Goal: Task Accomplishment & Management: Manage account settings

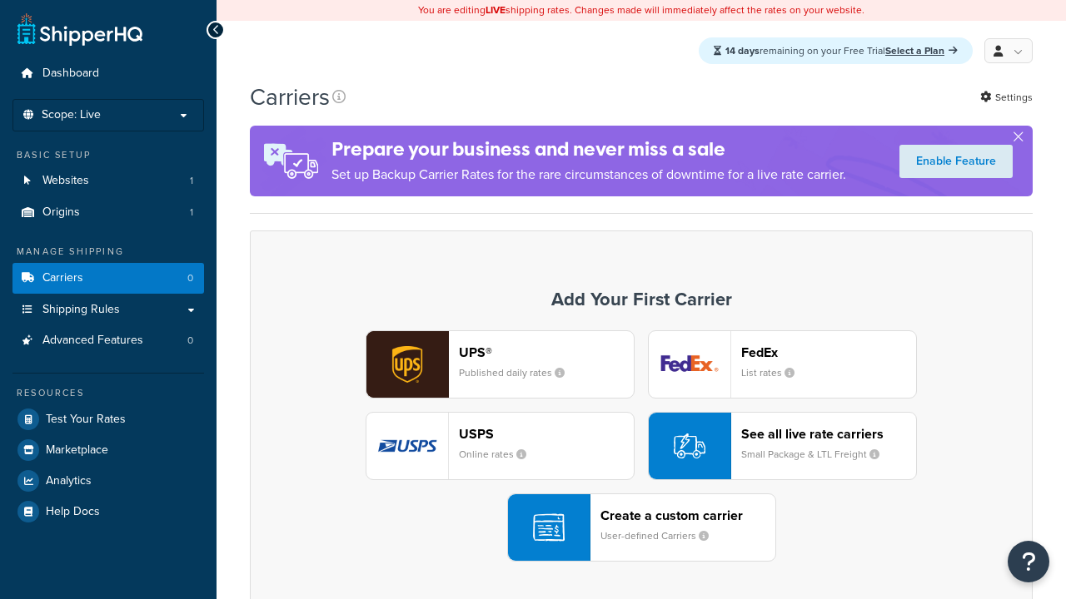
click at [641, 447] on div "UPS® Published daily rates FedEx List rates USPS Online rates See all live rate…" at bounding box center [641, 446] width 748 height 231
click at [641, 529] on div "Create a custom carrier User-defined Carriers" at bounding box center [687, 528] width 175 height 40
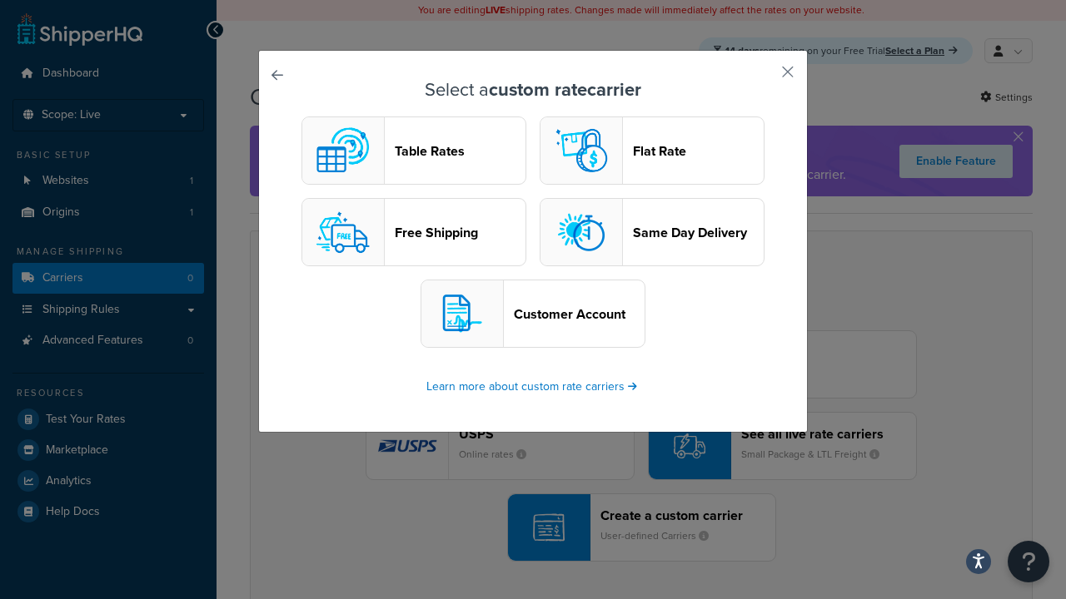
click at [414, 152] on header "Table Rates" at bounding box center [460, 151] width 131 height 16
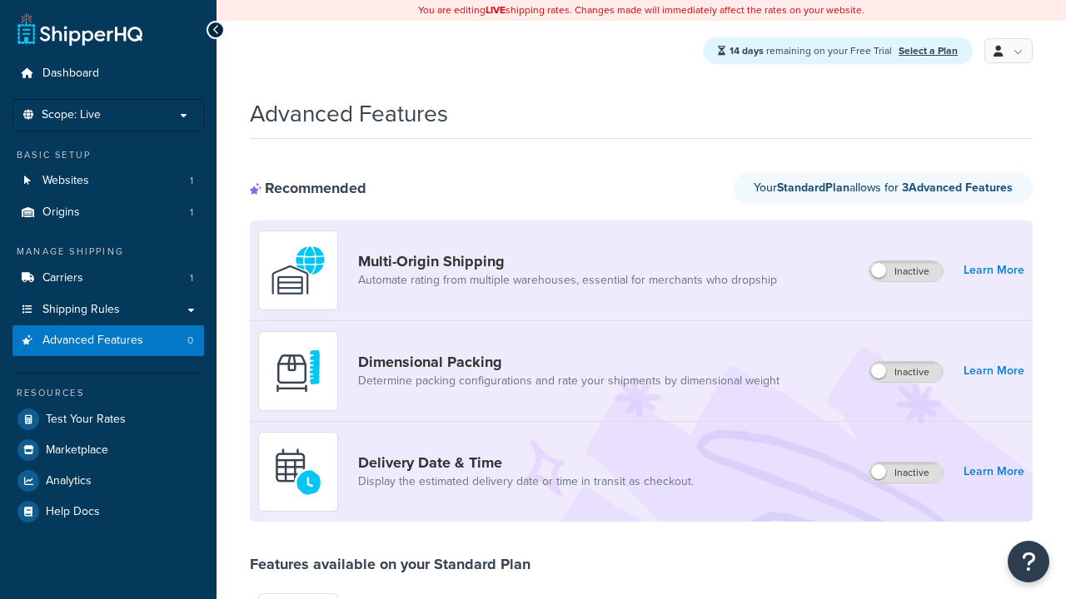
click at [907, 272] on label "Inactive" at bounding box center [905, 271] width 73 height 20
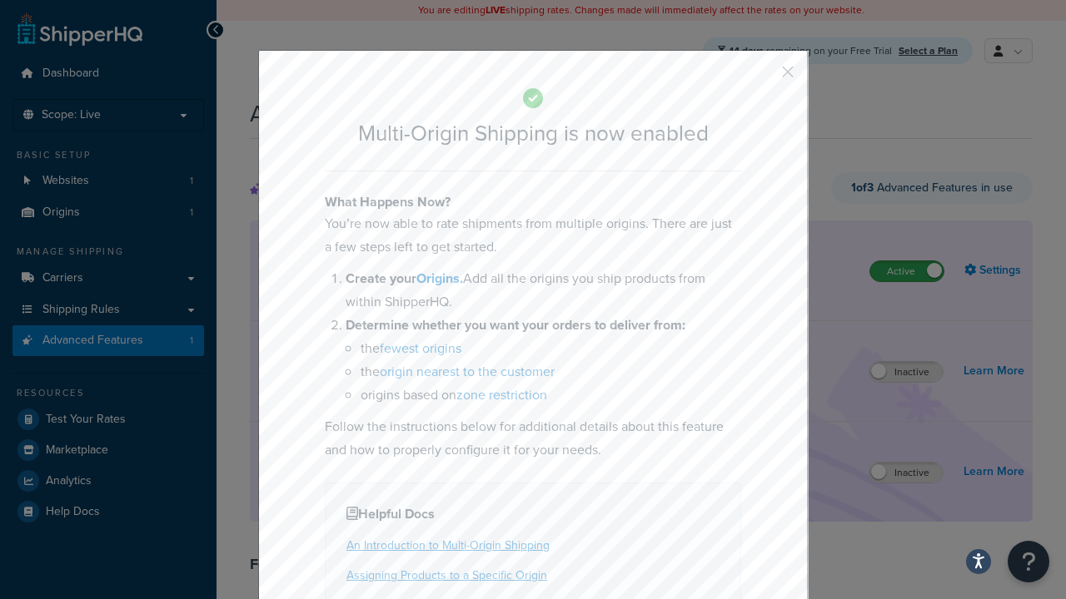
click at [763, 77] on button "button" at bounding box center [763, 78] width 4 height 4
click at [907, 272] on label "Active" at bounding box center [906, 271] width 73 height 20
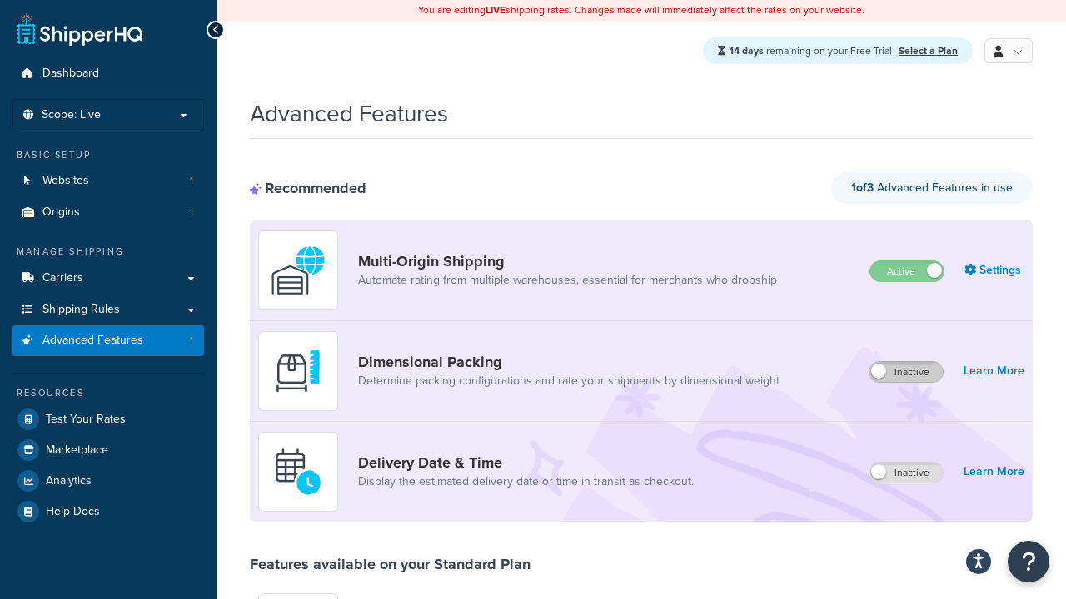
click at [907, 373] on label "Inactive" at bounding box center [905, 372] width 73 height 20
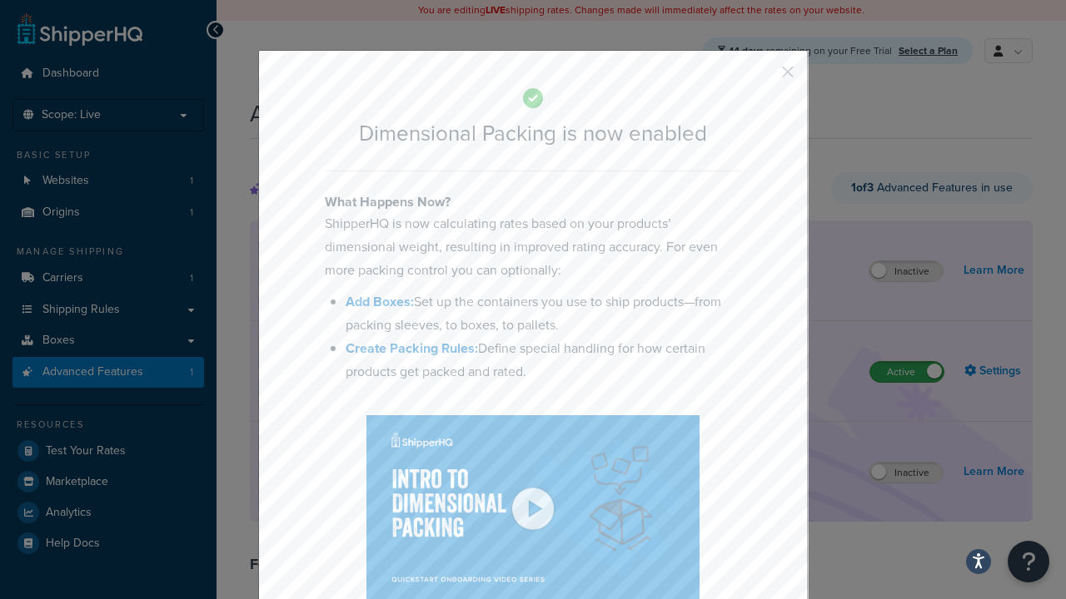
click at [763, 77] on button "button" at bounding box center [763, 78] width 4 height 4
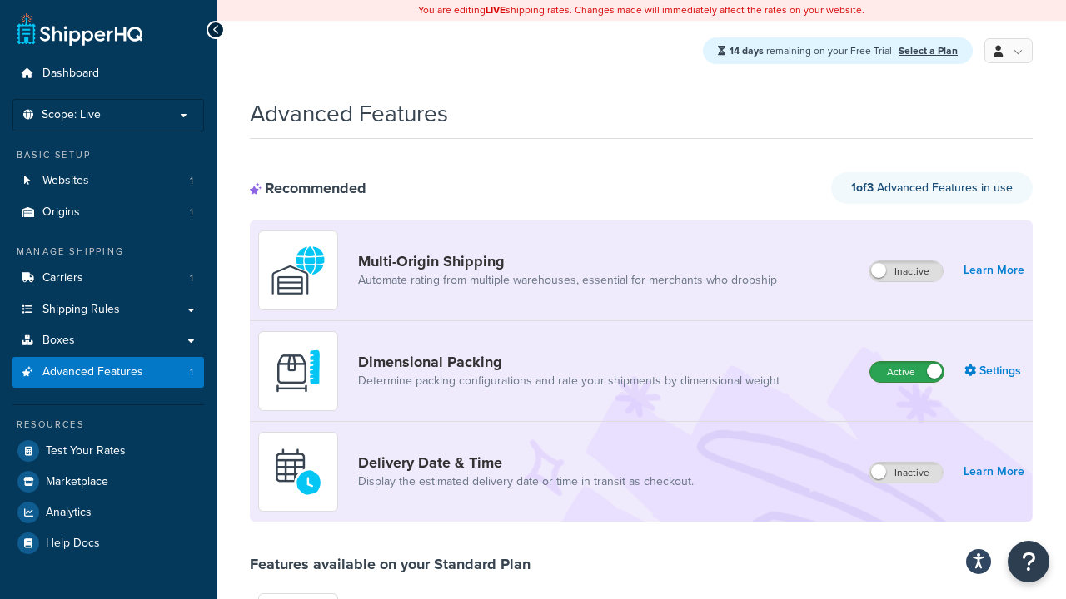
click at [907, 362] on label "Active" at bounding box center [906, 372] width 73 height 20
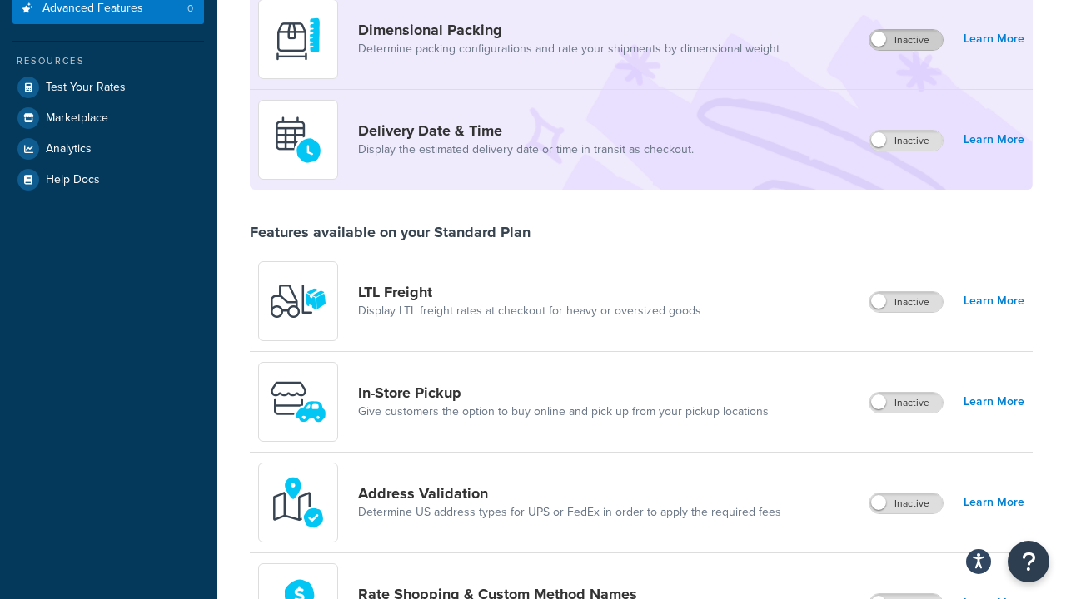
click at [907, 142] on label "Inactive" at bounding box center [905, 141] width 73 height 20
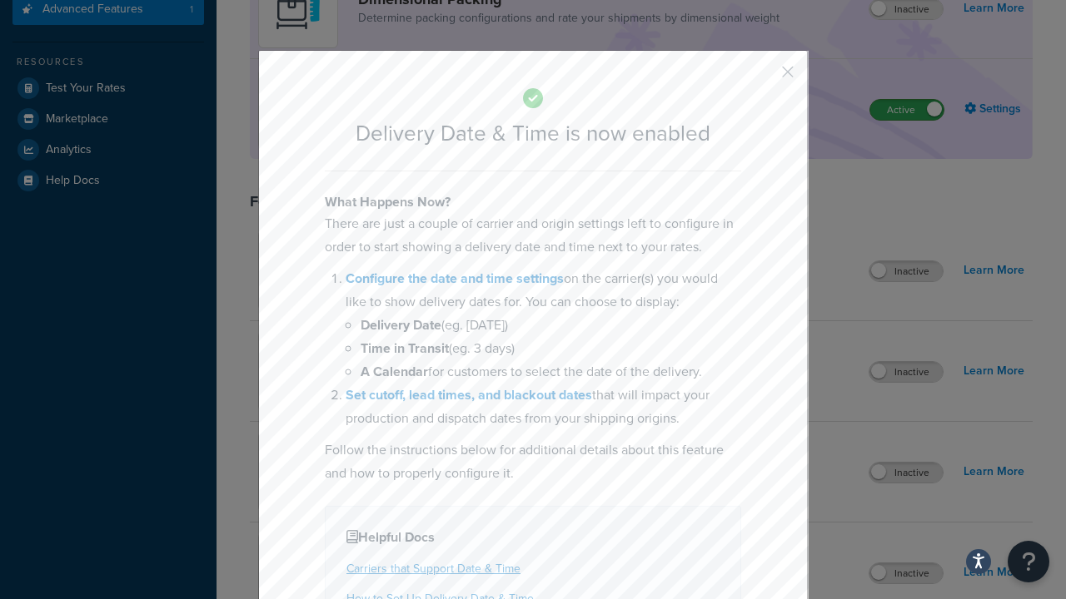
click at [763, 77] on button "button" at bounding box center [763, 78] width 4 height 4
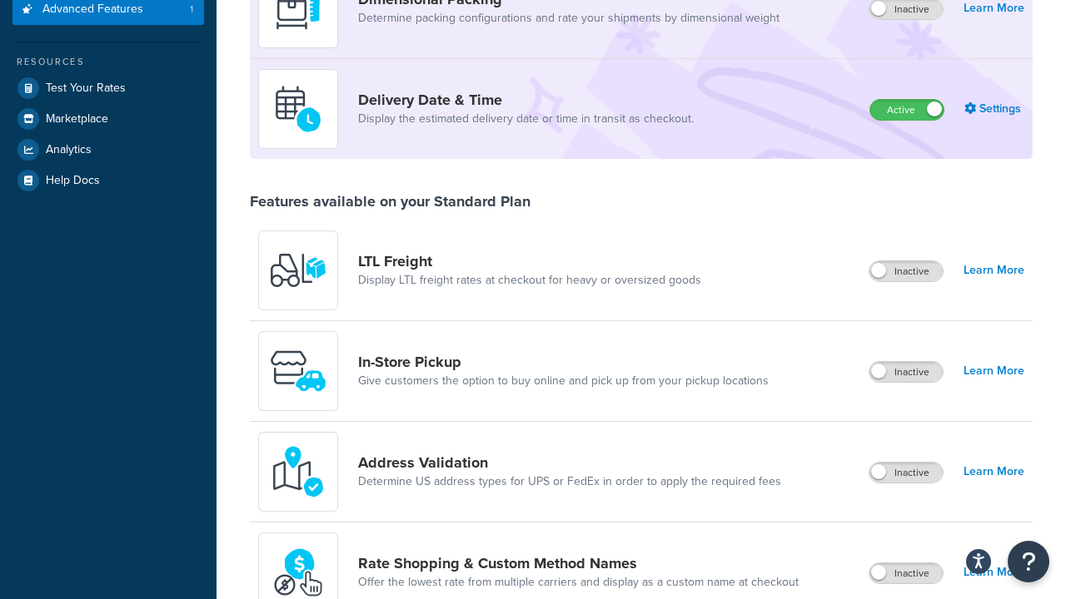
click at [907, 100] on label "Active" at bounding box center [906, 110] width 73 height 20
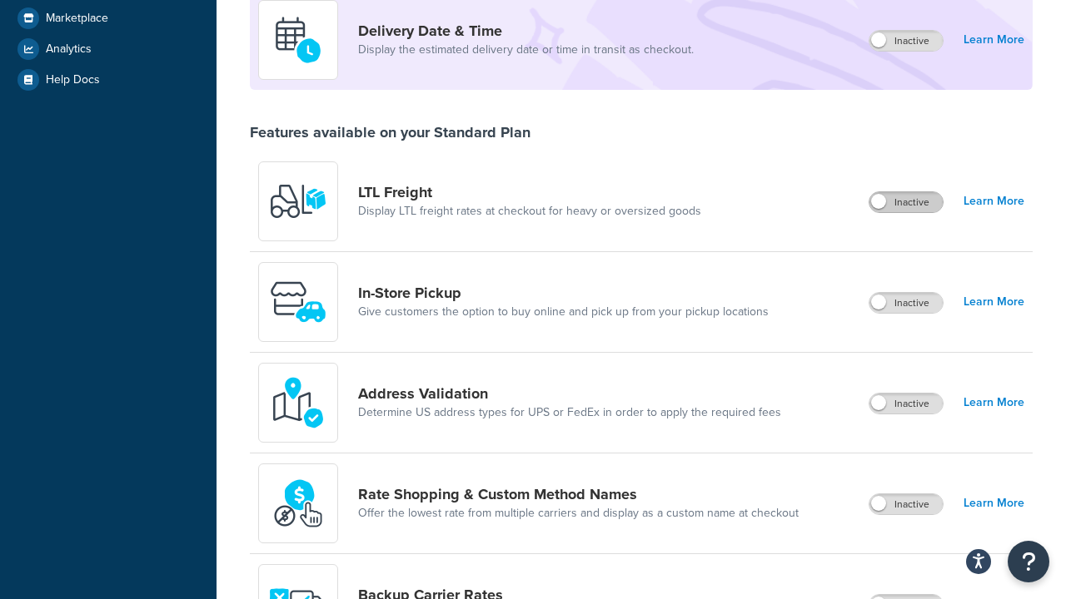
click at [907, 203] on label "Inactive" at bounding box center [905, 202] width 73 height 20
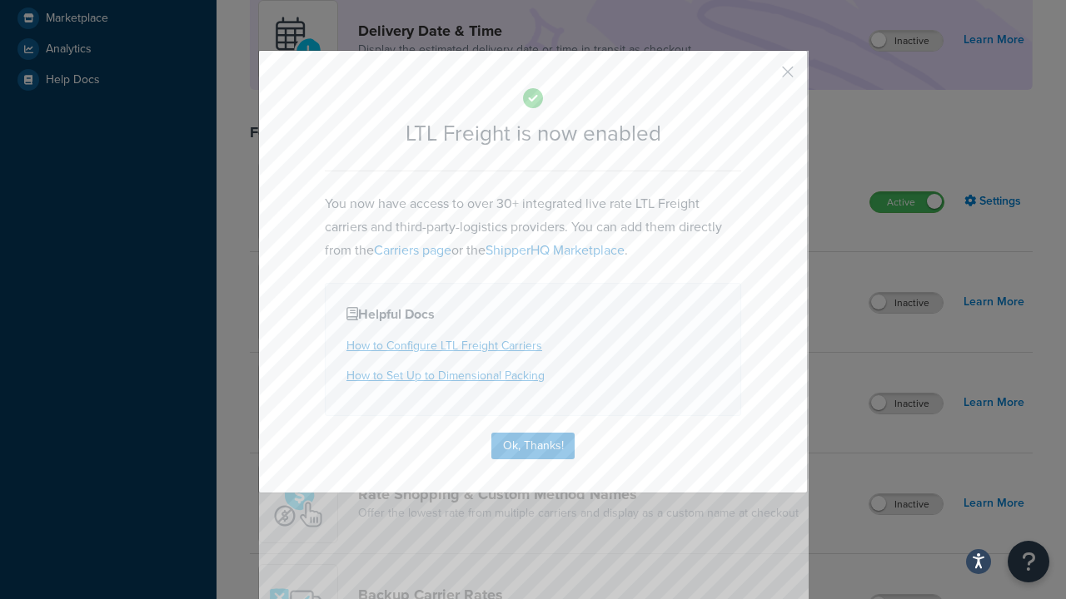
click at [763, 77] on button "button" at bounding box center [763, 78] width 4 height 4
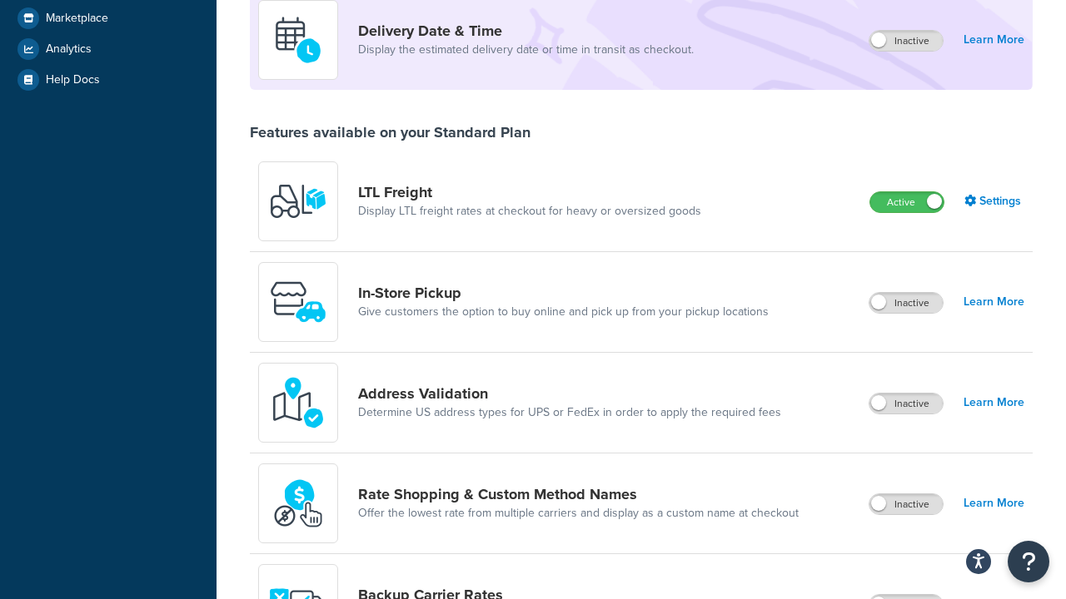
click at [907, 192] on label "Active" at bounding box center [906, 202] width 73 height 20
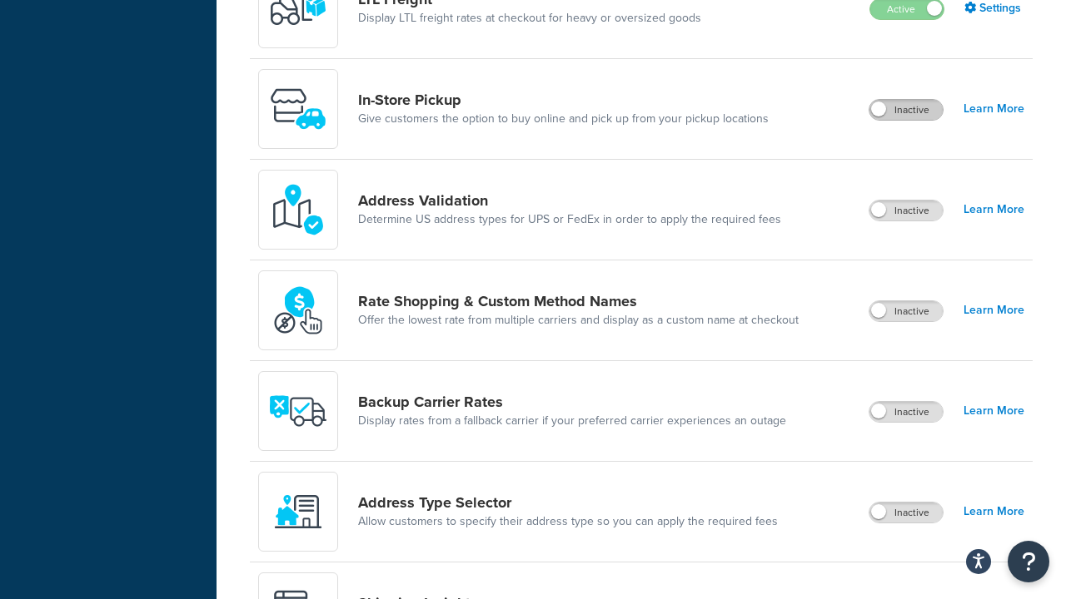
click at [907, 111] on label "Inactive" at bounding box center [905, 110] width 73 height 20
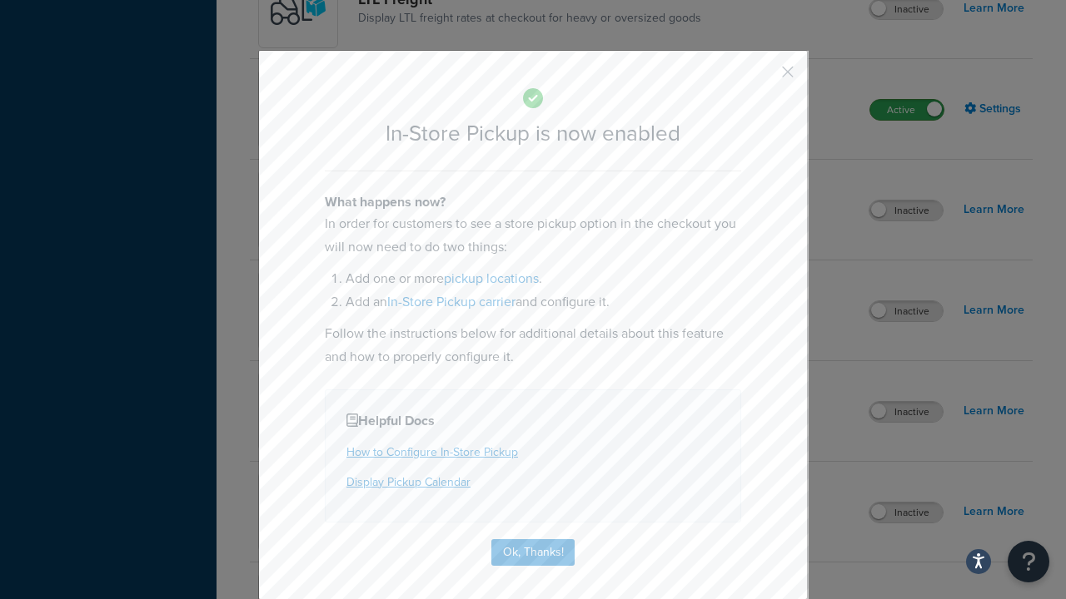
click at [763, 77] on button "button" at bounding box center [763, 78] width 4 height 4
click at [907, 120] on label "Active" at bounding box center [906, 110] width 73 height 20
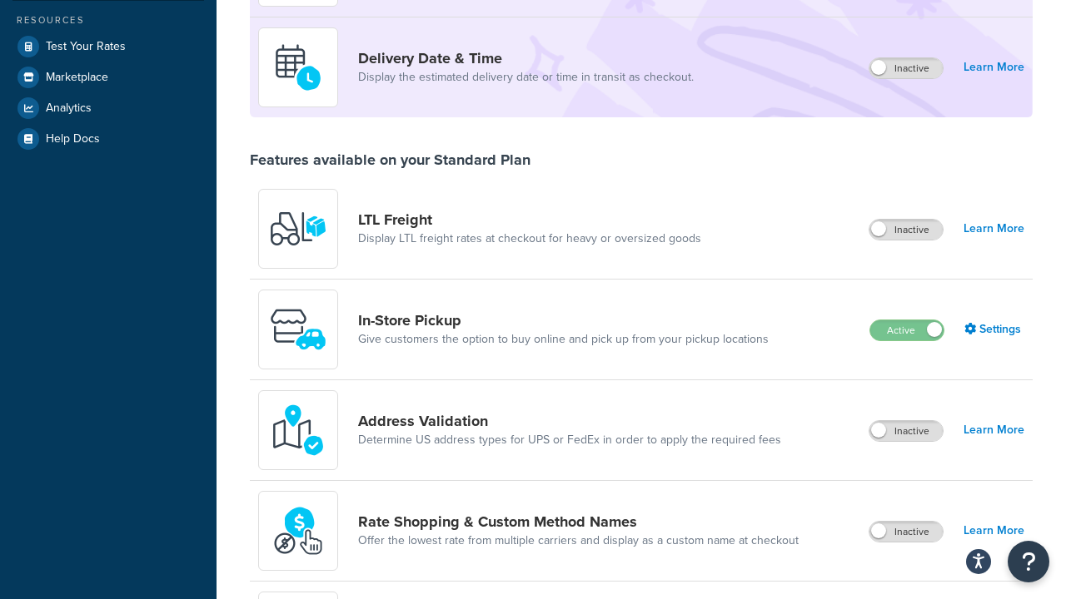
click at [907, 432] on label "Inactive" at bounding box center [905, 431] width 73 height 20
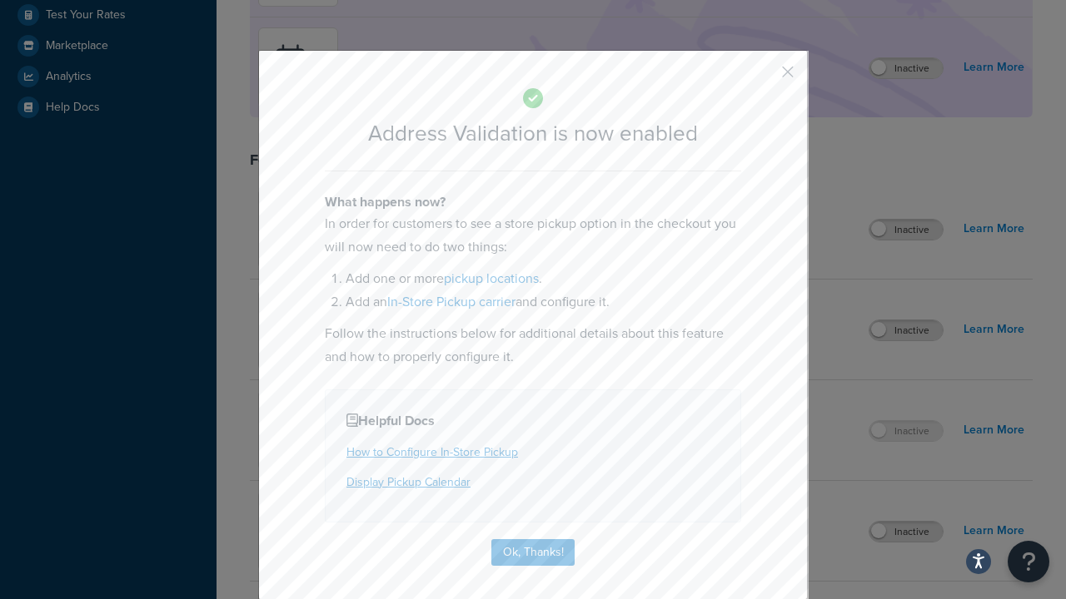
click at [763, 77] on button "button" at bounding box center [763, 78] width 4 height 4
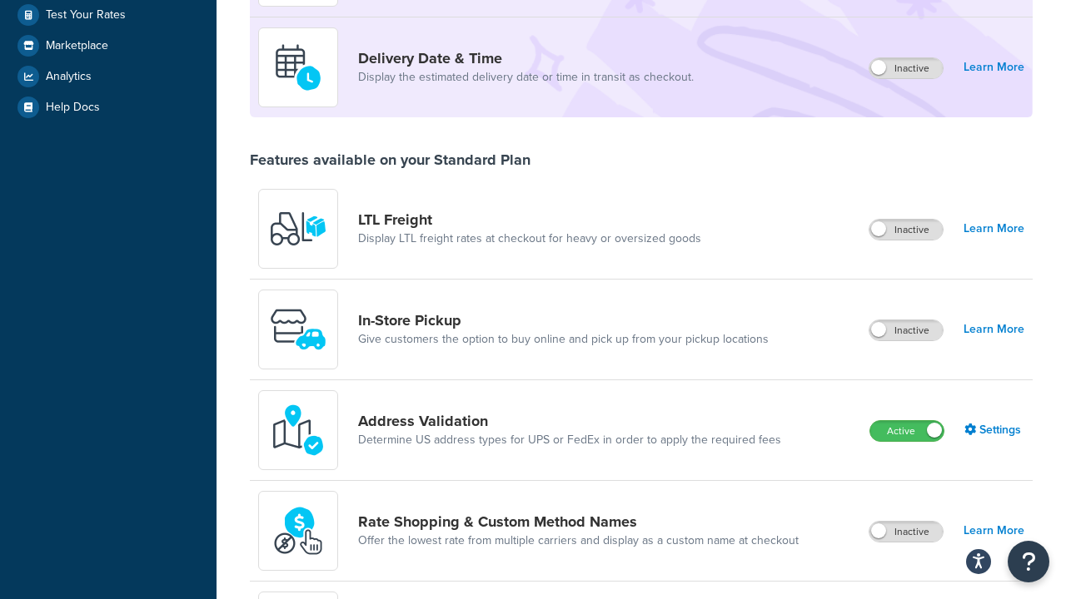
click at [907, 421] on label "Active" at bounding box center [906, 431] width 73 height 20
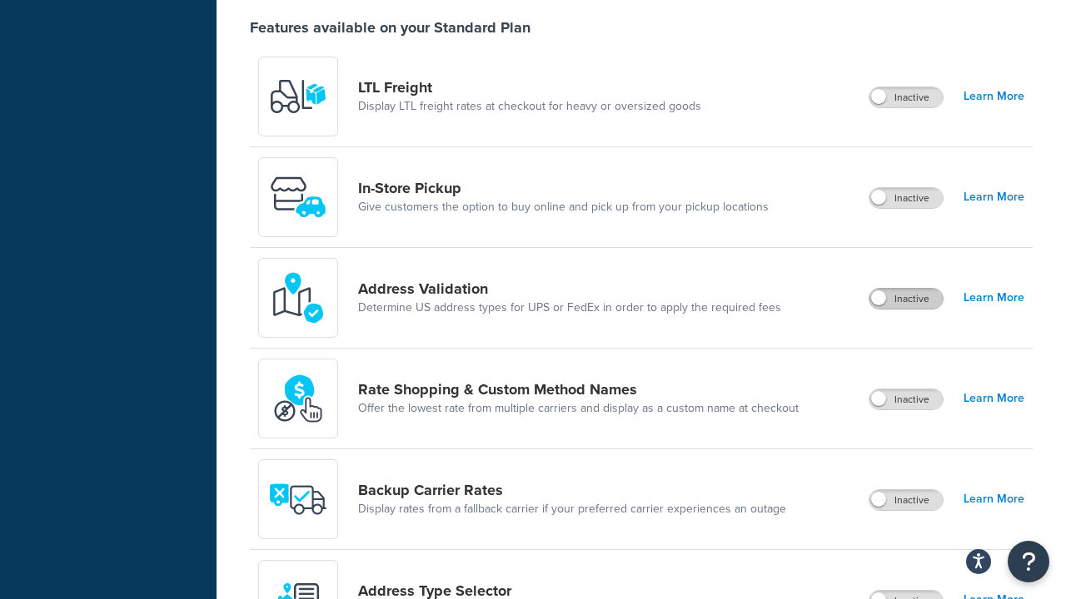
click at [907, 400] on label "Inactive" at bounding box center [905, 400] width 73 height 20
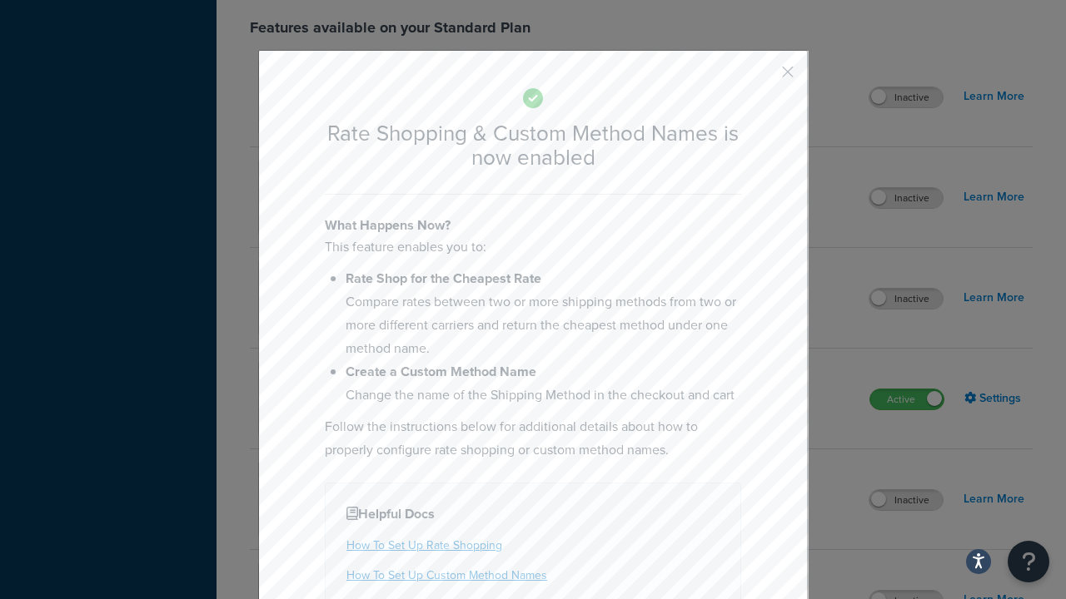
click at [763, 77] on button "button" at bounding box center [763, 78] width 4 height 4
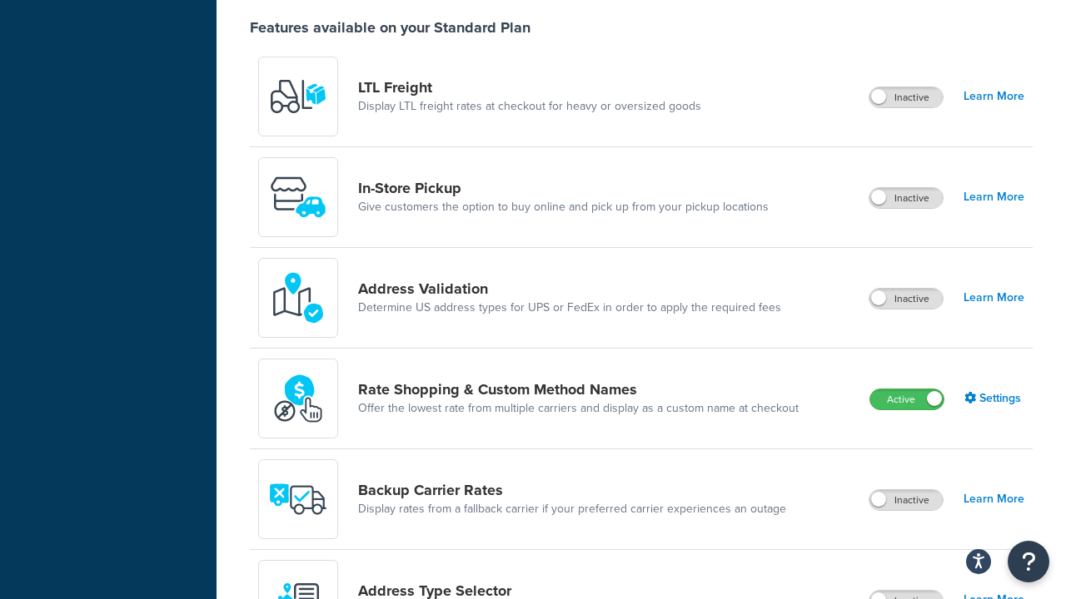
click at [907, 390] on label "Active" at bounding box center [906, 400] width 73 height 20
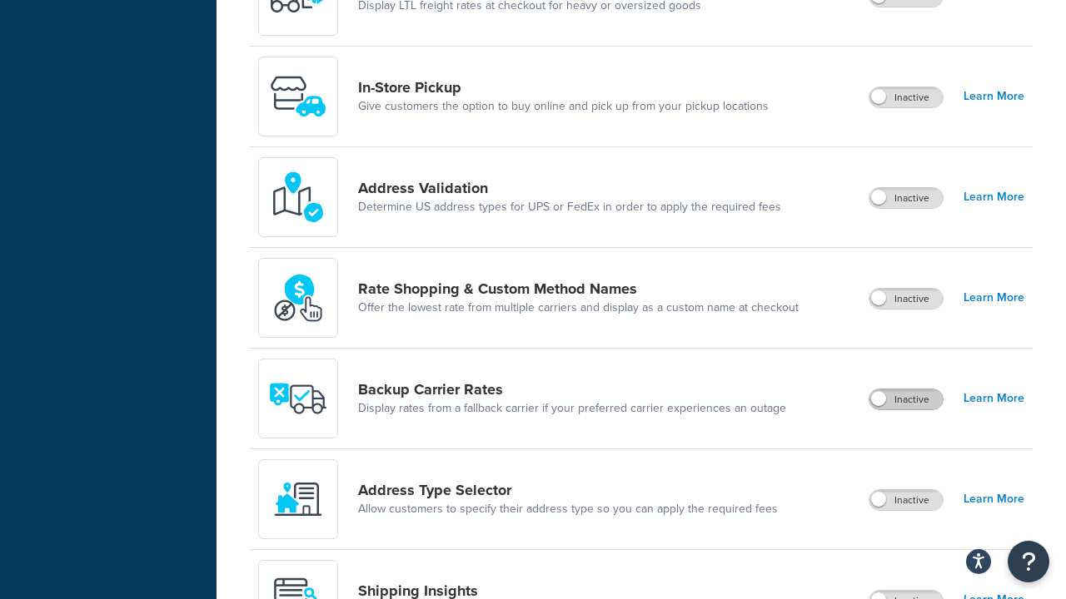
click at [907, 400] on label "Inactive" at bounding box center [905, 400] width 73 height 20
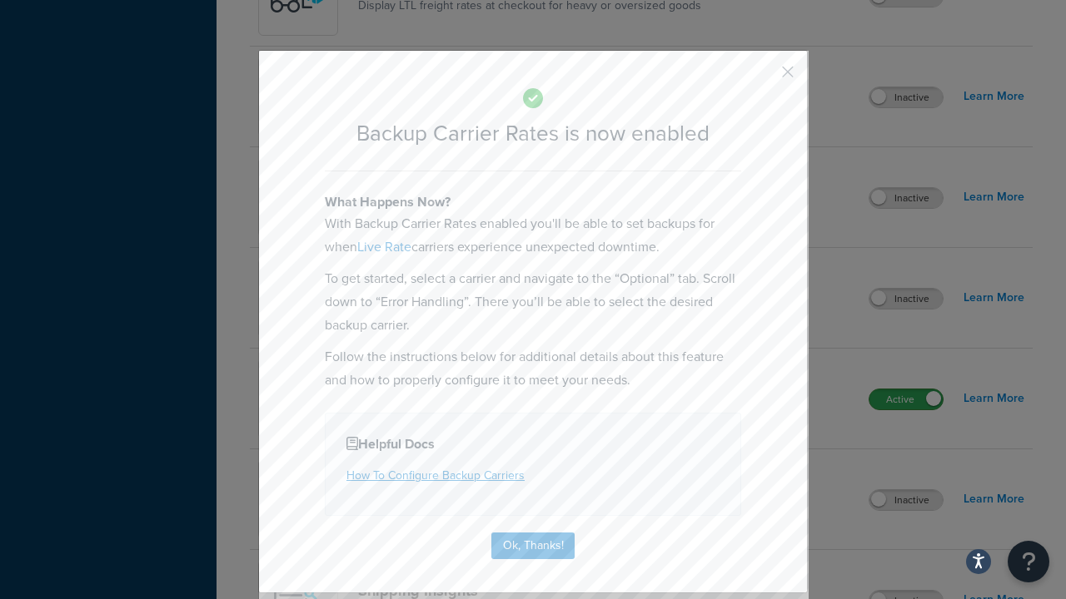
click at [763, 77] on button "button" at bounding box center [763, 78] width 4 height 4
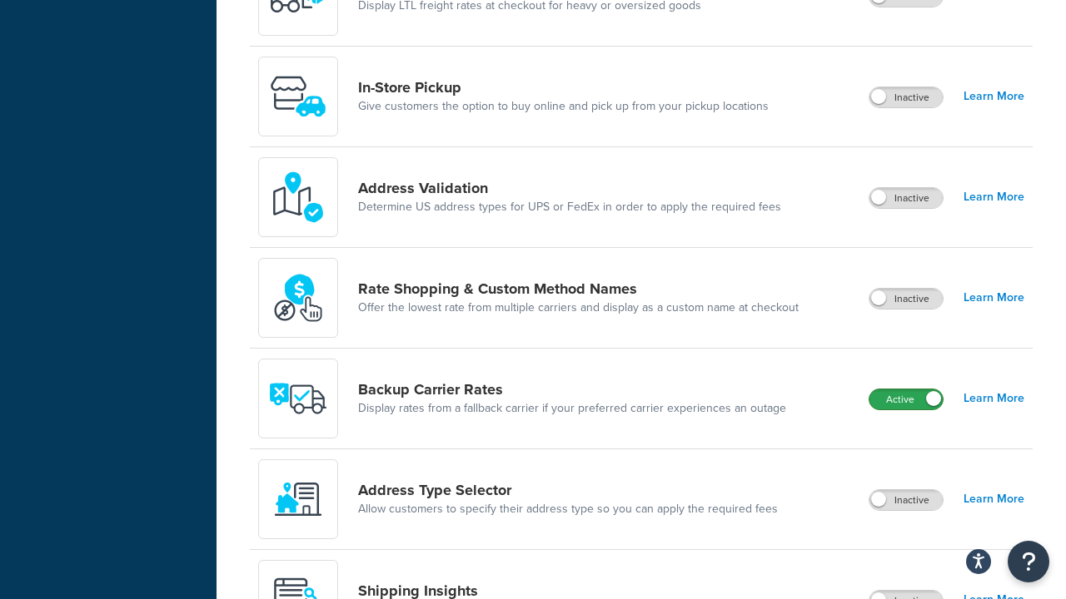
click at [907, 390] on label "Active" at bounding box center [905, 400] width 73 height 20
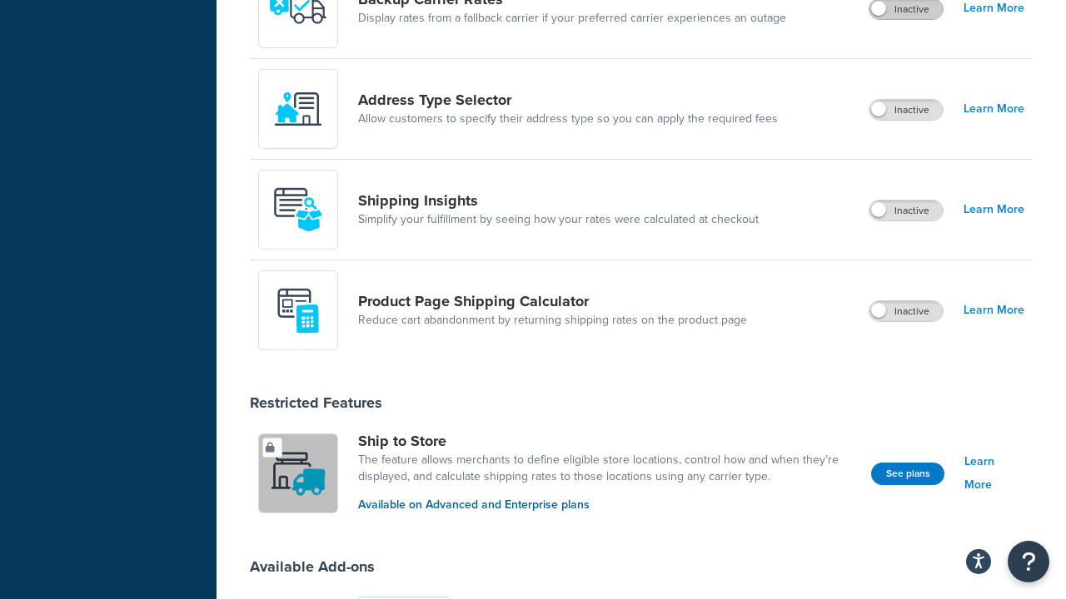
click at [907, 111] on label "Inactive" at bounding box center [905, 110] width 73 height 20
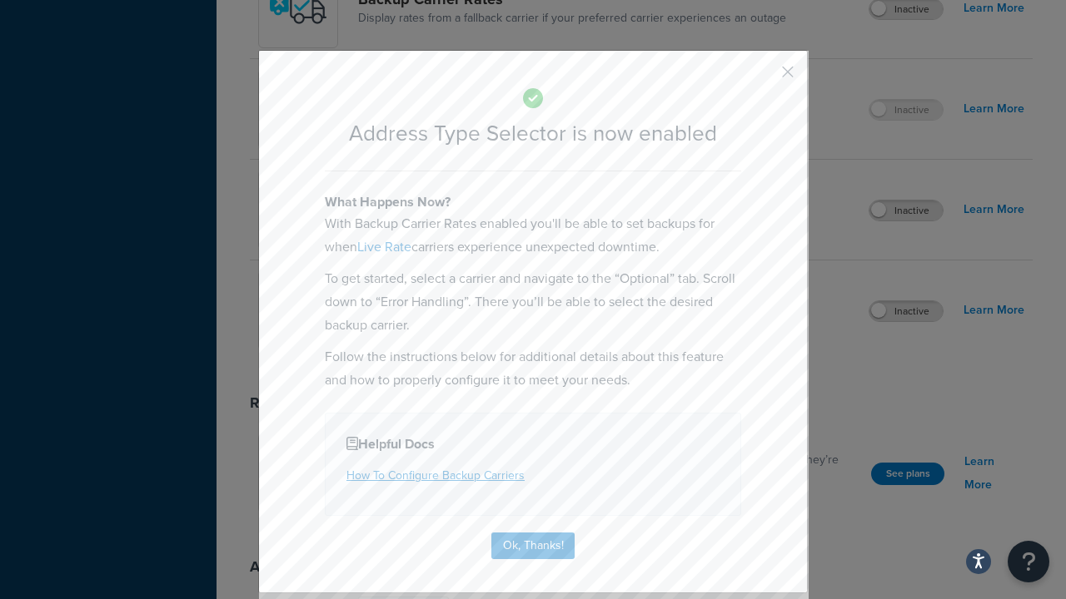
click at [763, 77] on button "button" at bounding box center [763, 78] width 4 height 4
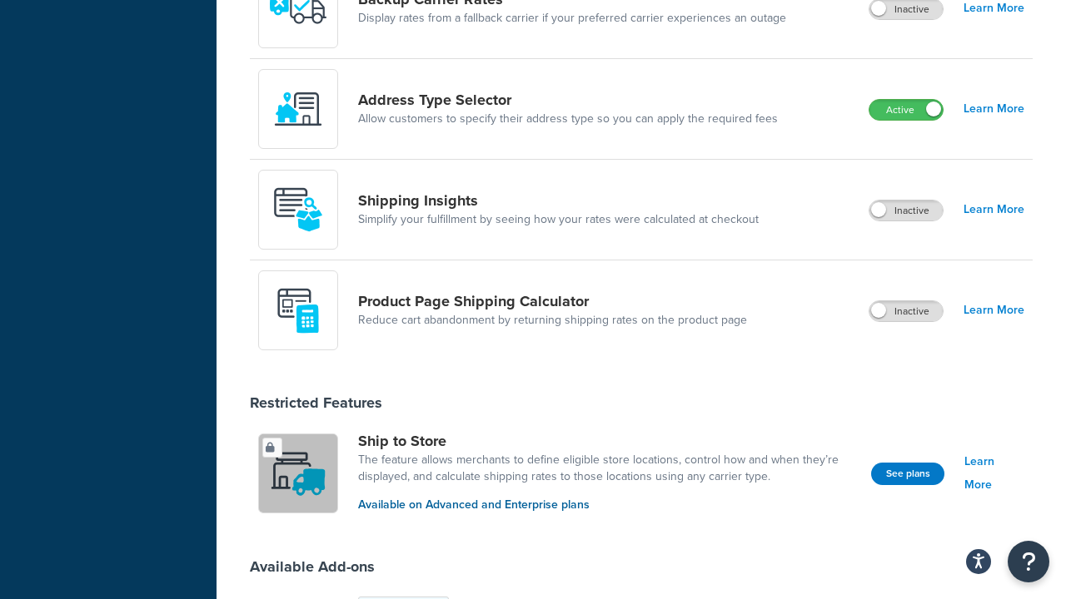
click at [907, 100] on label "Active" at bounding box center [905, 110] width 73 height 20
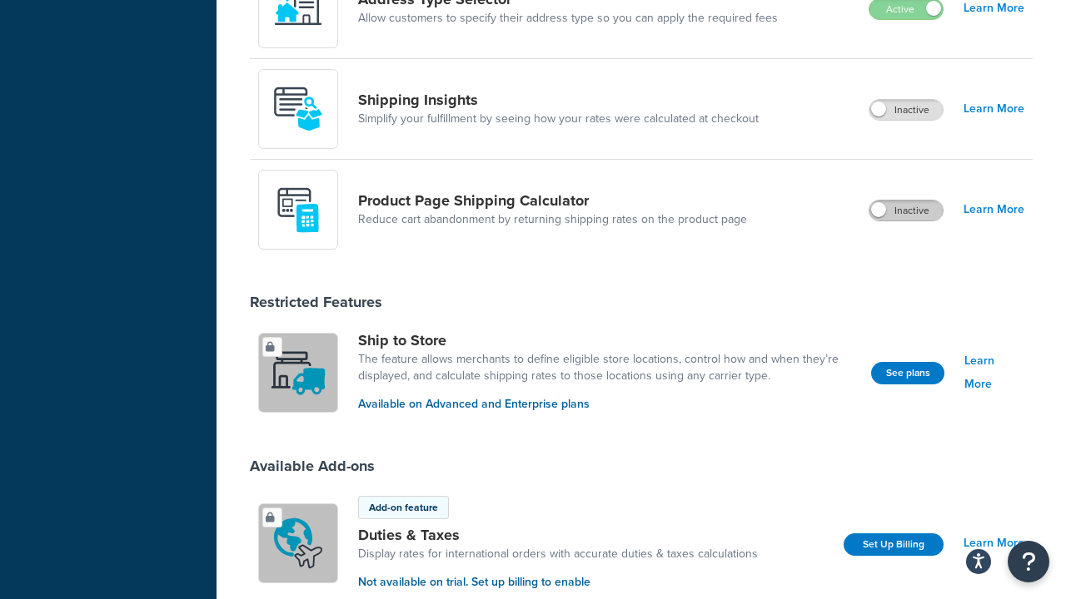
click at [907, 211] on label "Inactive" at bounding box center [905, 211] width 73 height 20
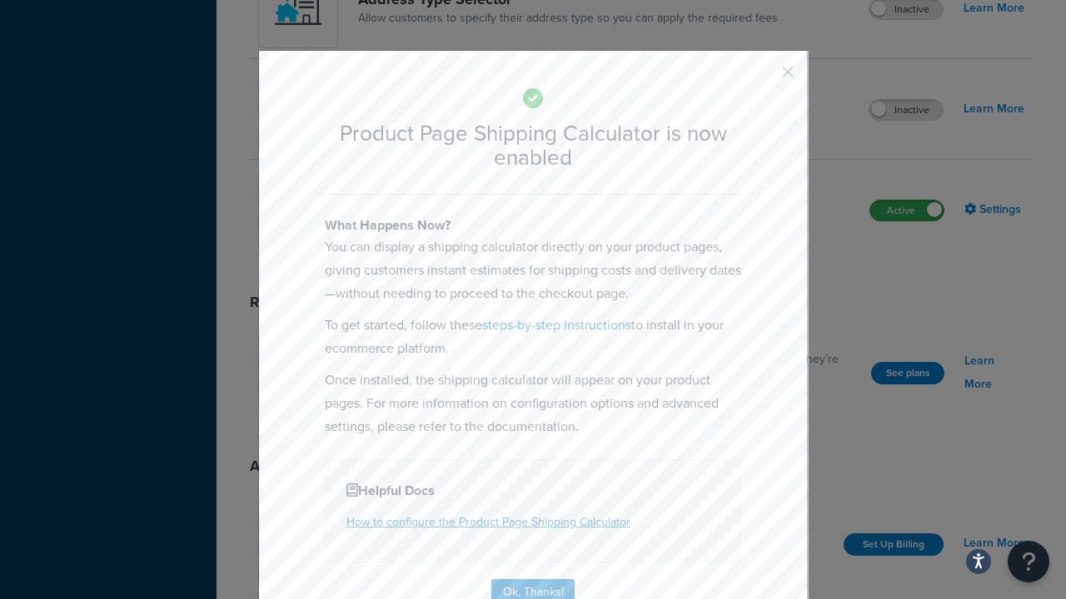
click at [763, 77] on button "button" at bounding box center [763, 78] width 4 height 4
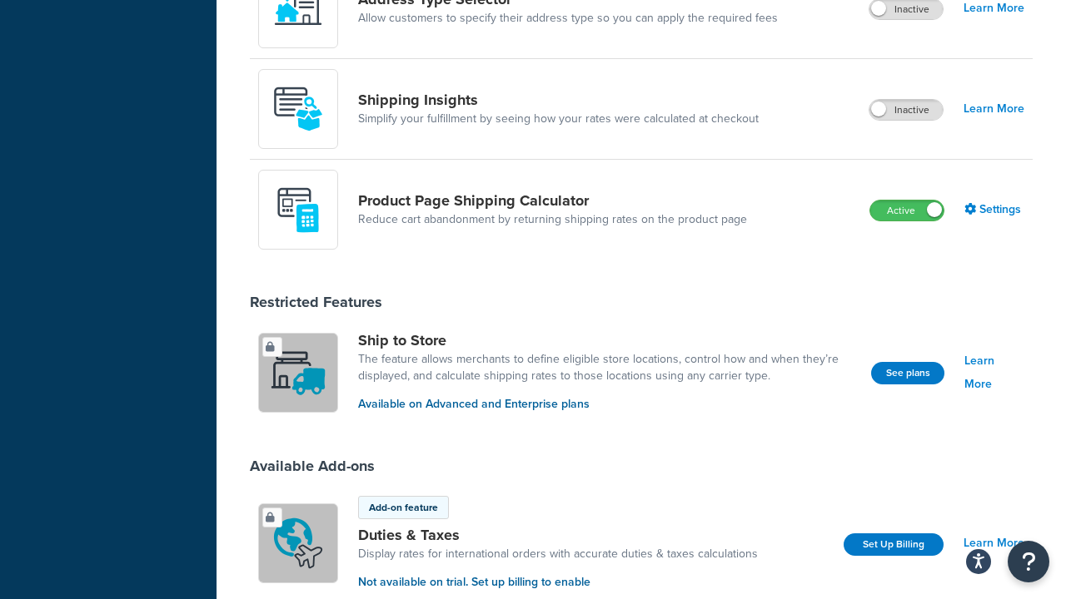
click at [907, 201] on label "Active" at bounding box center [906, 211] width 73 height 20
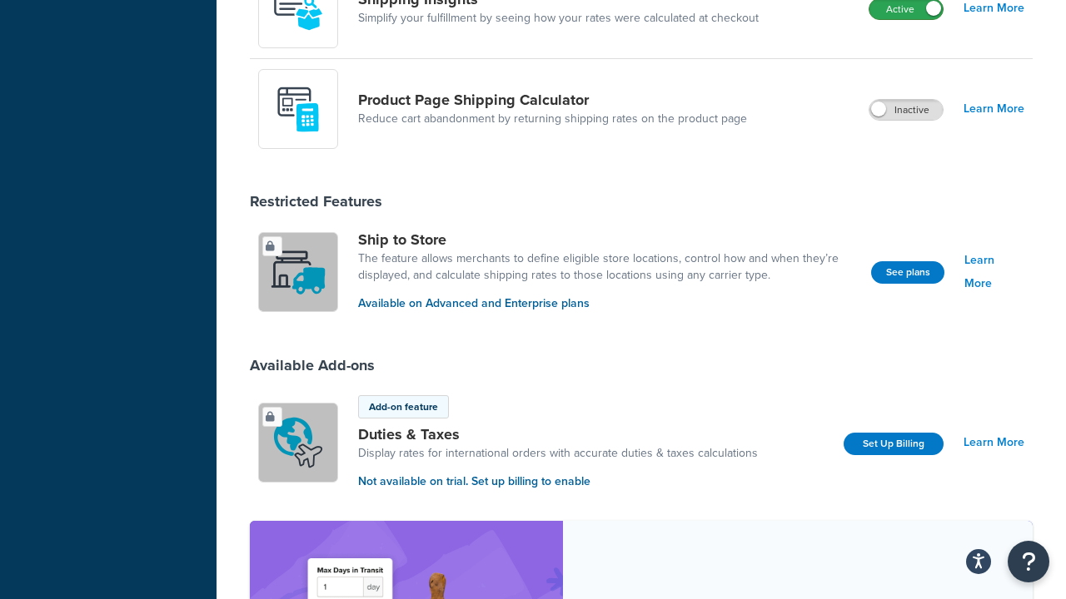
click at [907, 19] on label "Active" at bounding box center [905, 9] width 73 height 20
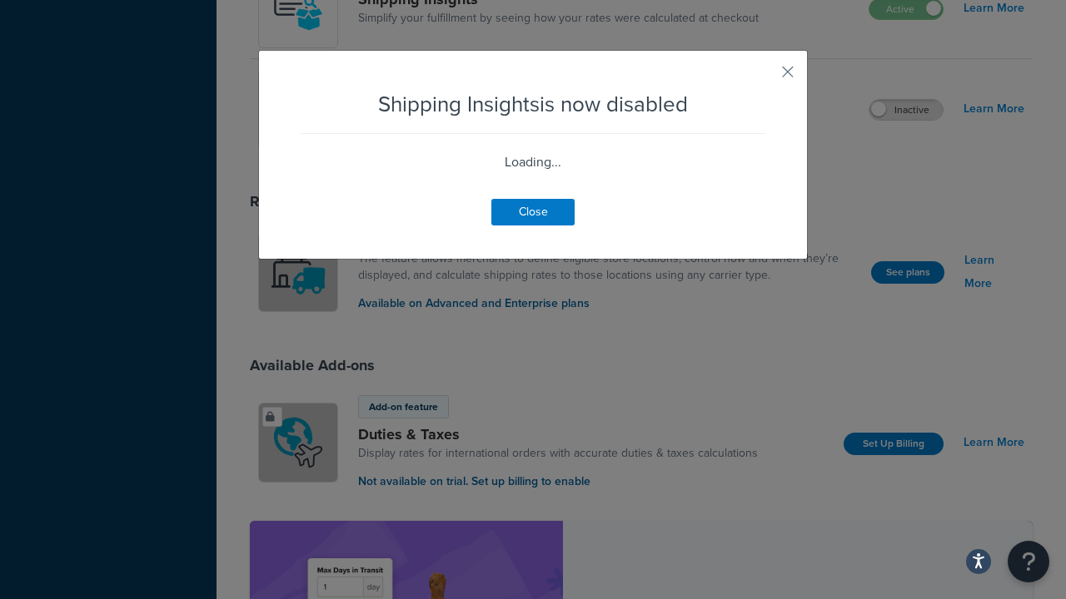
scroll to position [650, 0]
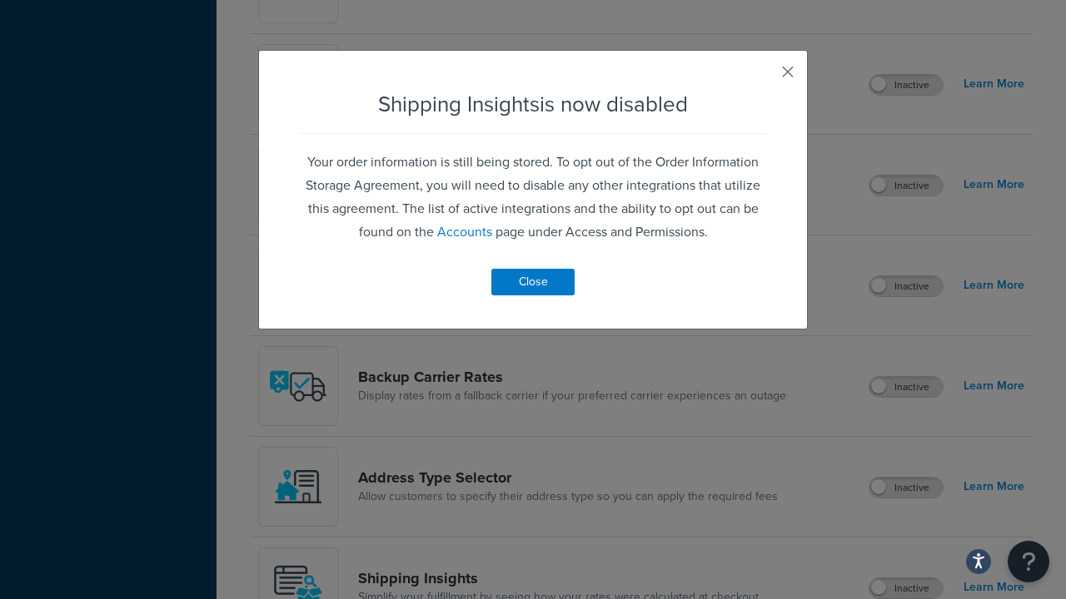
click at [763, 77] on button "button" at bounding box center [763, 78] width 4 height 4
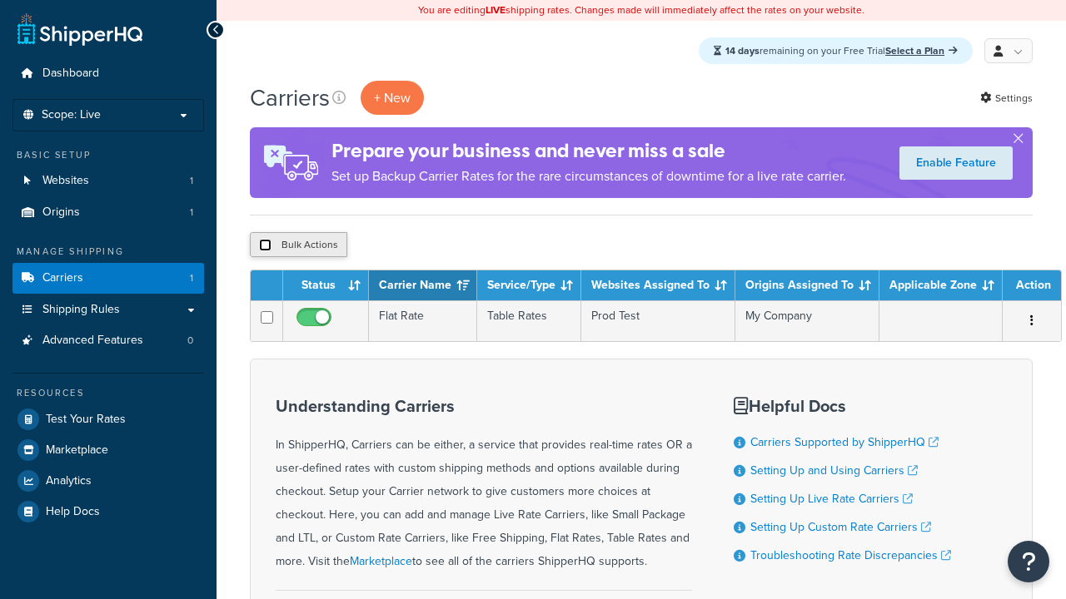
click at [265, 246] on input "checkbox" at bounding box center [265, 245] width 12 height 12
checkbox input "true"
click at [0, 0] on button "Delete" at bounding box center [0, 0] width 0 height 0
